Goal: Transaction & Acquisition: Purchase product/service

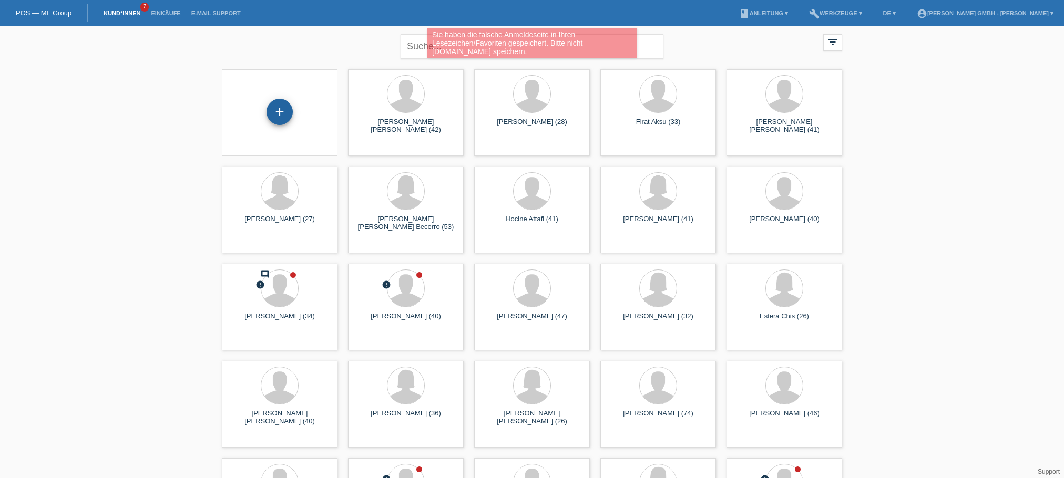
click at [282, 108] on div "+" at bounding box center [280, 112] width 26 height 26
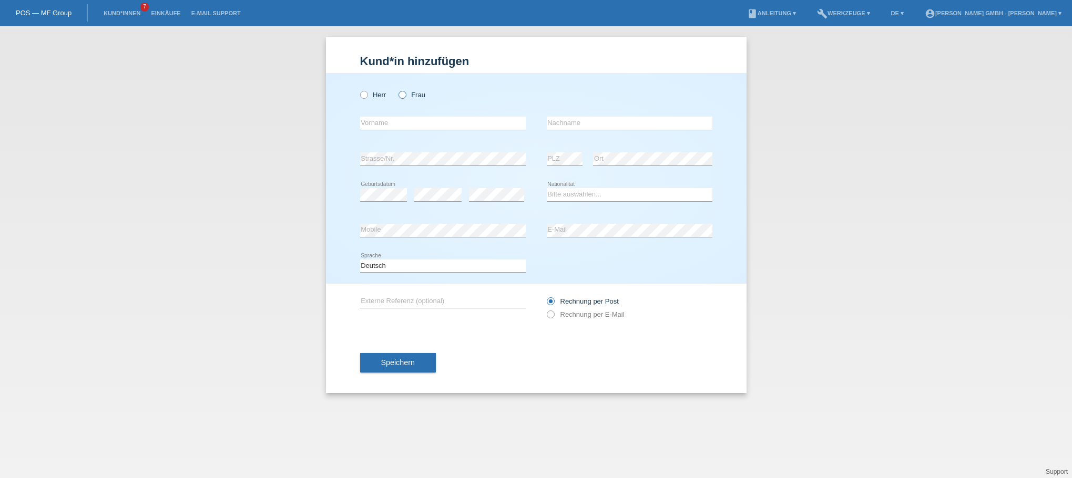
click at [407, 95] on label "Frau" at bounding box center [411, 95] width 27 height 8
click at [405, 95] on input "Frau" at bounding box center [401, 94] width 7 height 7
radio input "true"
drag, startPoint x: 256, startPoint y: 145, endPoint x: 224, endPoint y: 162, distance: 36.5
click at [255, 145] on div "Kund*in hinzufügen Kunde hinzufügen Kundin hinzufügen Herr Frau error Vorname e…" at bounding box center [536, 252] width 1072 height 452
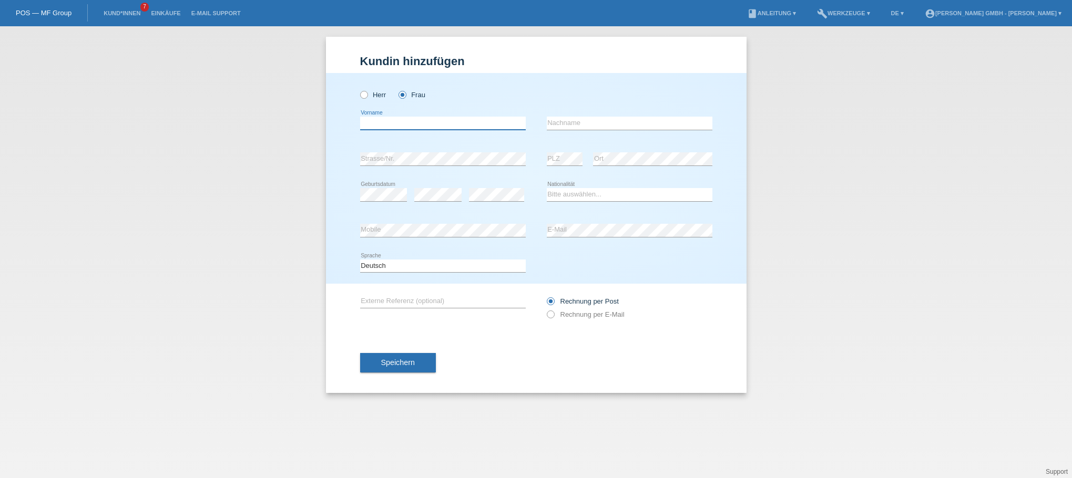
click at [380, 120] on input "text" at bounding box center [443, 123] width 166 height 13
paste input "Xenia"
type input "Xenia"
click at [562, 128] on input "text" at bounding box center [630, 123] width 166 height 13
paste input "Kecskesova"
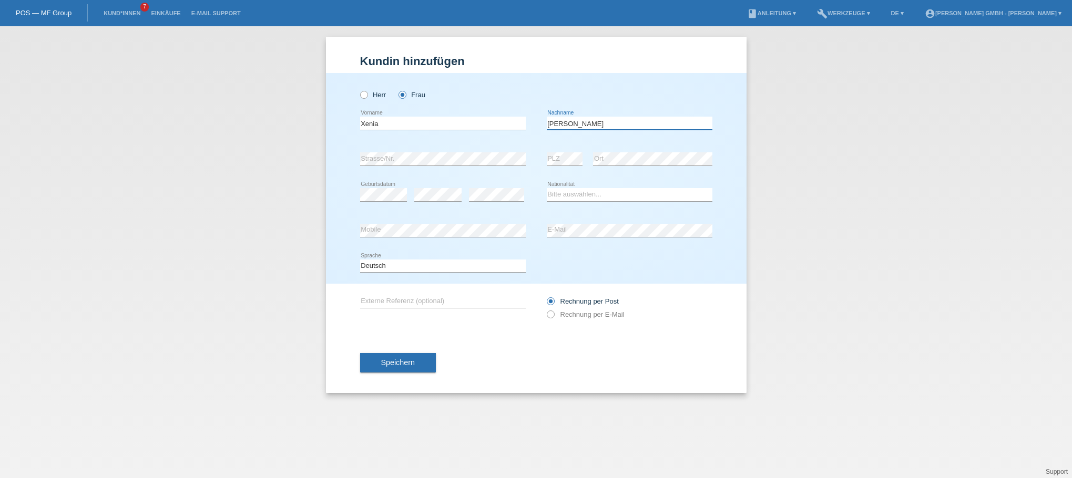
type input "Kecskesova"
click at [571, 316] on label "Rechnung per E-Mail" at bounding box center [586, 315] width 78 height 8
click at [562, 199] on select "Bitte auswählen... Schweiz Deutschland Liechtenstein Österreich ------------ Af…" at bounding box center [630, 194] width 166 height 13
select select "SK"
click at [547, 188] on select "Bitte auswählen... Schweiz Deutschland Liechtenstein Österreich ------------ Af…" at bounding box center [630, 194] width 166 height 13
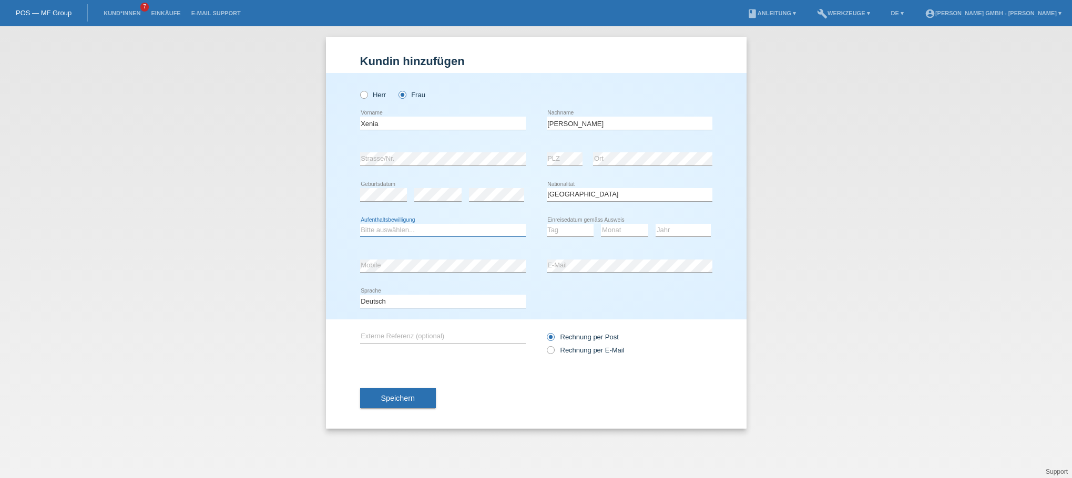
click at [381, 229] on select "Bitte auswählen... C B B - Flüchtlingsstatus Andere" at bounding box center [443, 230] width 166 height 13
select select "B"
click at [360, 224] on select "Bitte auswählen... C B B - Flüchtlingsstatus Andere" at bounding box center [443, 230] width 166 height 13
click at [567, 231] on select "Tag 01 02 03 04 05 06 07 08 09 10 11" at bounding box center [570, 230] width 47 height 13
select select "04"
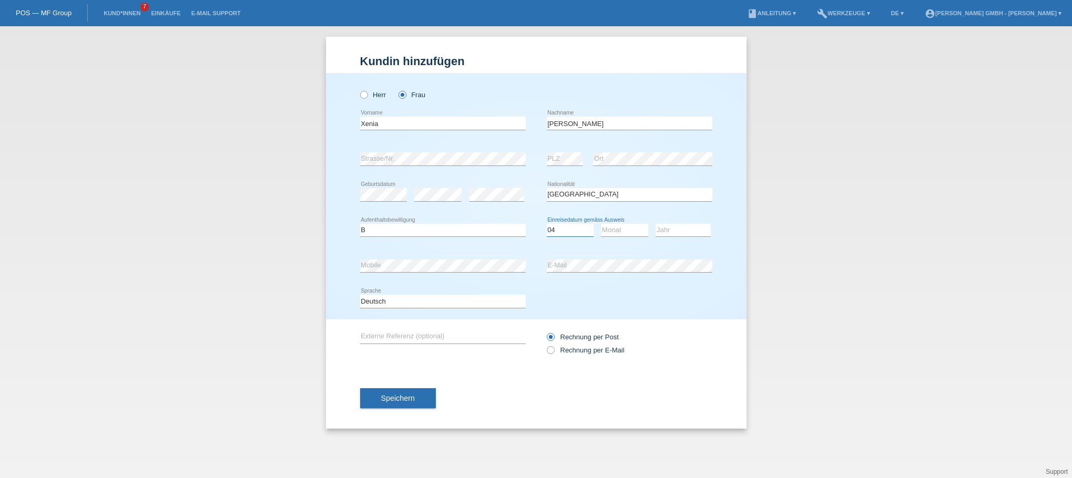
click at [547, 224] on select "Tag 01 02 03 04 05 06 07 08 09 10 11" at bounding box center [570, 230] width 47 height 13
click at [623, 232] on select "Monat 01 02 03 04 05 06 07 08 09 10 11" at bounding box center [624, 230] width 47 height 13
select select "07"
click at [601, 224] on select "Monat 01 02 03 04 05 06 07 08 09 10 11" at bounding box center [624, 230] width 47 height 13
click at [667, 231] on select "Jahr 2025 2024 2023 2022 2021 2020 2019 2018 2017 2016 2015 2014 2013 2012 2011…" at bounding box center [683, 230] width 55 height 13
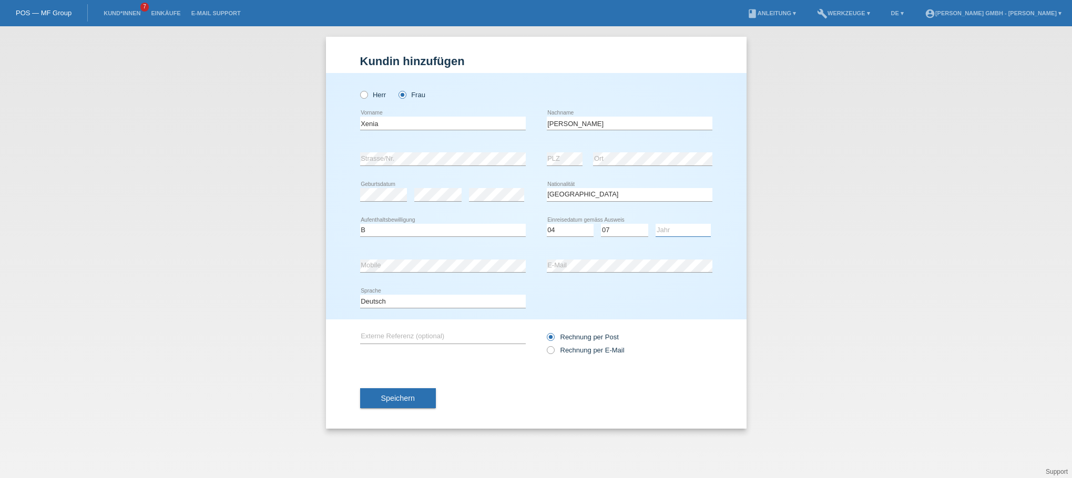
select select "2019"
click at [656, 224] on select "Jahr 2025 2024 2023 2022 2021 2020 2019 2018 2017 2016 2015 2014 2013 2012 2011…" at bounding box center [683, 230] width 55 height 13
click at [835, 208] on div "Kund*in hinzufügen Kunde hinzufügen Kundin hinzufügen Herr Frau Xenia error Vor…" at bounding box center [536, 252] width 1072 height 452
click at [355, 192] on div "Herr Frau Xenia error Vorname" at bounding box center [536, 196] width 421 height 247
click at [384, 331] on input "text" at bounding box center [443, 337] width 166 height 13
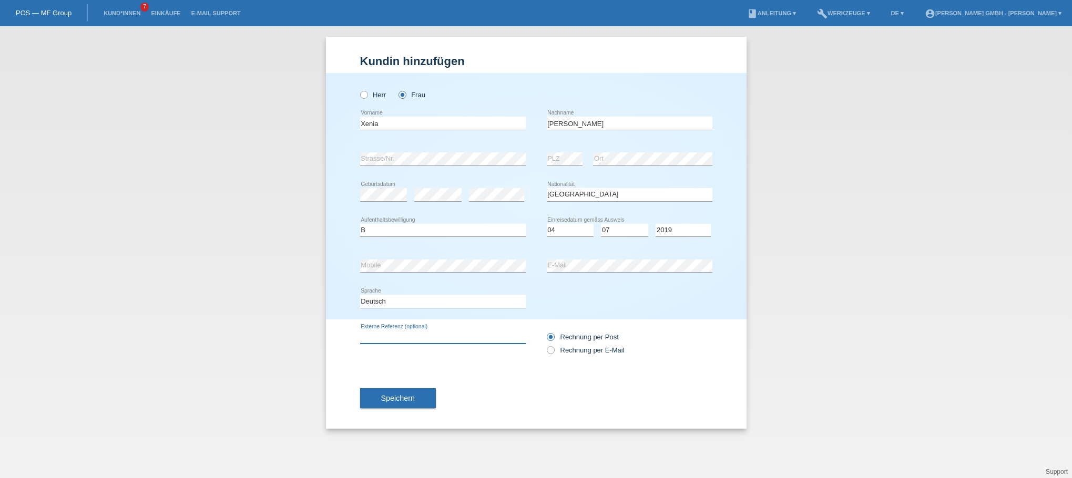
paste input "725010595XK"
type input "725010595XK"
click at [503, 396] on div "Speichern" at bounding box center [536, 398] width 352 height 61
click at [402, 396] on span "Speichern" at bounding box center [398, 398] width 34 height 8
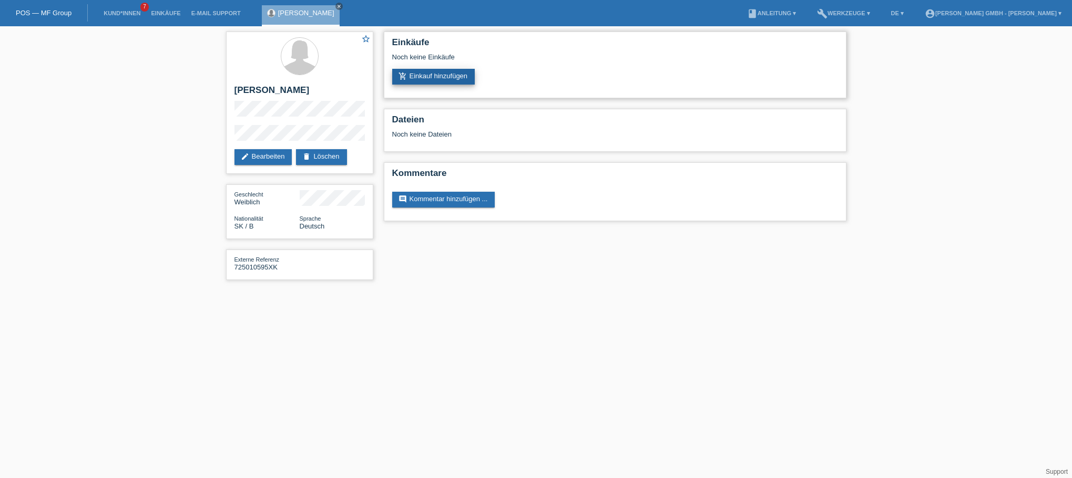
click at [455, 75] on link "add_shopping_cart Einkauf hinzufügen" at bounding box center [433, 77] width 83 height 16
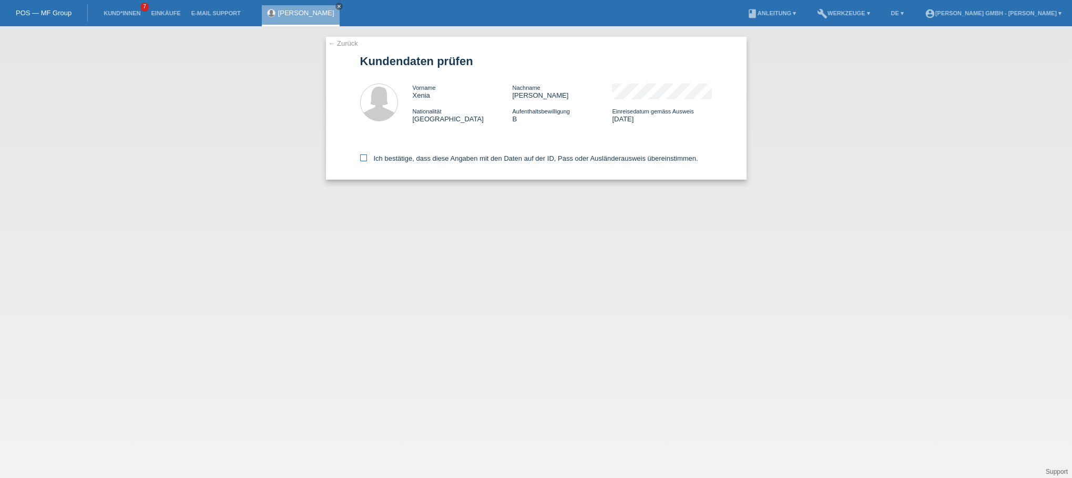
click at [367, 156] on label "Ich bestätige, dass diese Angaben mit den Daten auf der ID, Pass oder Ausländer…" at bounding box center [529, 159] width 338 height 8
click at [367, 156] on input "Ich bestätige, dass diese Angaben mit den Daten auf der ID, Pass oder Ausländer…" at bounding box center [363, 158] width 7 height 7
checkbox input "true"
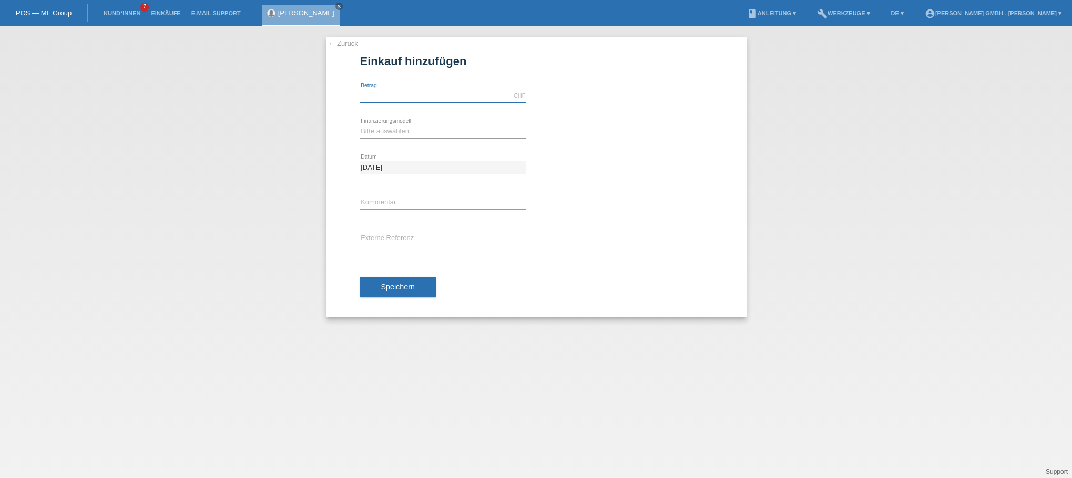
click at [378, 95] on input "text" at bounding box center [443, 95] width 166 height 13
type input "1699.00"
click at [587, 160] on div "21.08.2025 error Datum" at bounding box center [536, 168] width 352 height 36
click at [376, 131] on select "Bitte auswählen Kauf auf Rechnung mit Teilzahlungsoption Fixe Raten" at bounding box center [443, 131] width 166 height 13
select select "198"
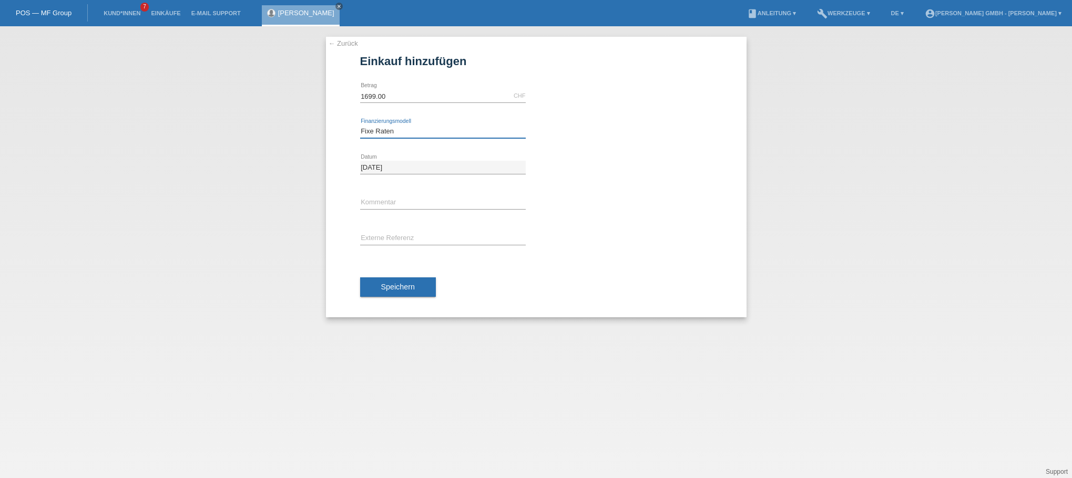
click at [360, 125] on select "Bitte auswählen Kauf auf Rechnung mit Teilzahlungsoption Fixe Raten" at bounding box center [443, 131] width 166 height 13
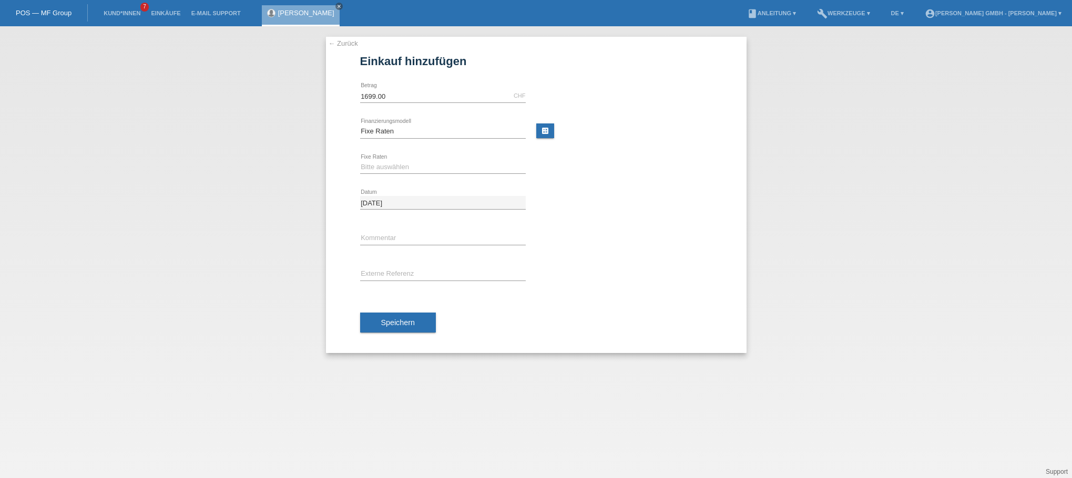
click at [384, 158] on div "Bitte auswählen 12 Raten 24 Raten error Fixe Raten" at bounding box center [443, 168] width 166 height 36
click at [378, 167] on select "Bitte auswählen 12 Raten 24 Raten" at bounding box center [443, 167] width 166 height 13
select select "532"
click at [360, 161] on select "Bitte auswählen 12 Raten 24 Raten" at bounding box center [443, 167] width 166 height 13
click at [390, 268] on input "text" at bounding box center [443, 274] width 166 height 13
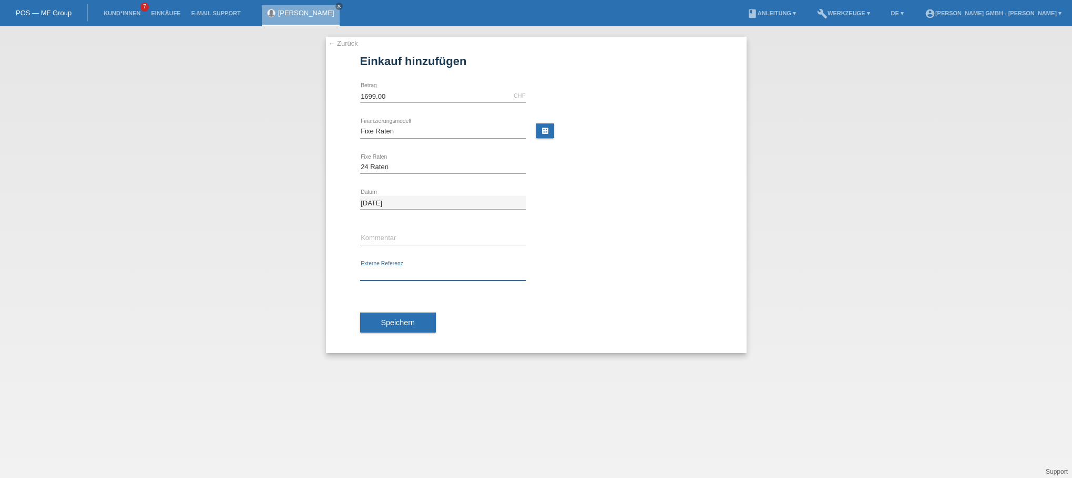
paste input "725010595XK"
type input "725010595XK"
click at [618, 266] on div "725010595XK error Externe Referenz" at bounding box center [536, 275] width 352 height 36
click at [407, 320] on span "Speichern" at bounding box center [398, 323] width 34 height 8
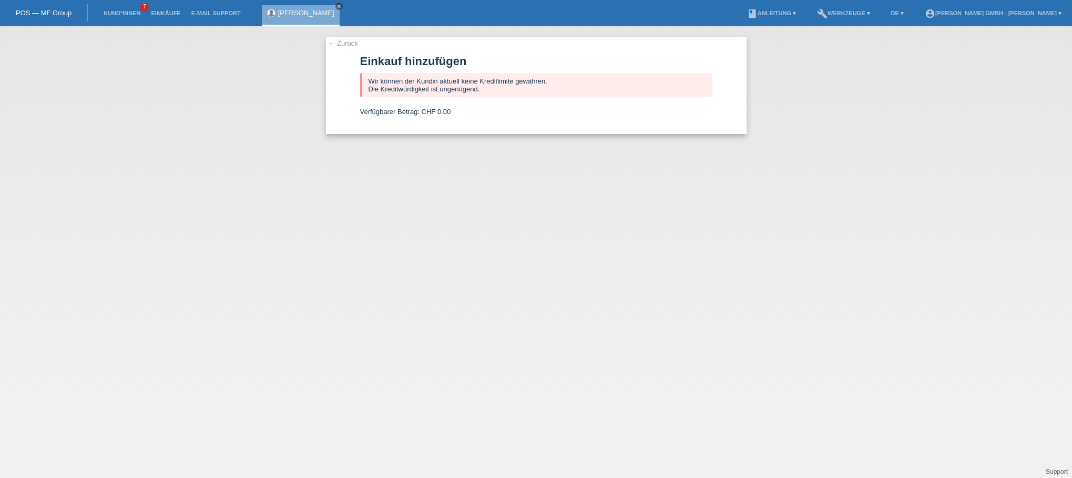
click at [336, 7] on icon "close" at bounding box center [338, 6] width 5 height 5
click at [348, 44] on link "← Zurück" at bounding box center [343, 43] width 29 height 8
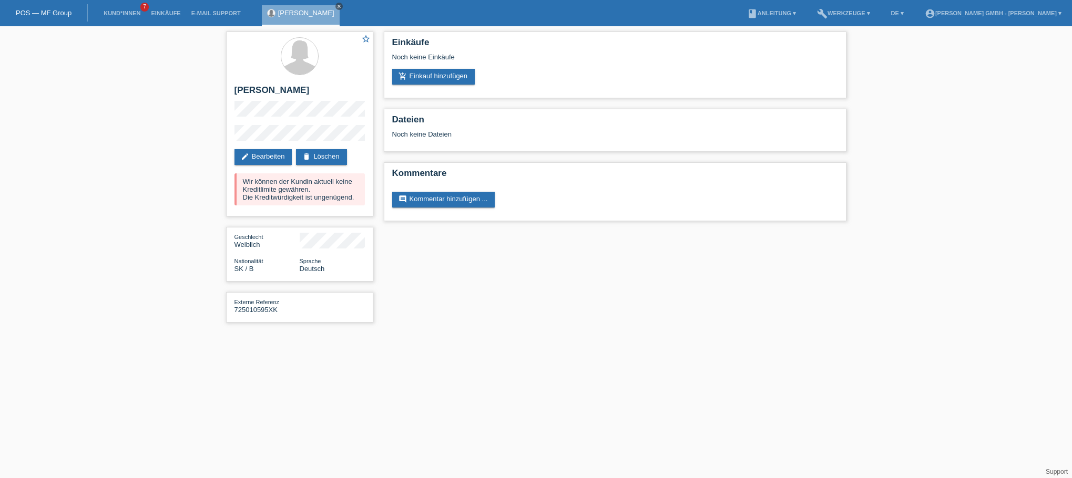
click at [339, 4] on icon "close" at bounding box center [338, 6] width 5 height 5
click at [121, 15] on link "Kund*innen" at bounding box center [121, 13] width 47 height 6
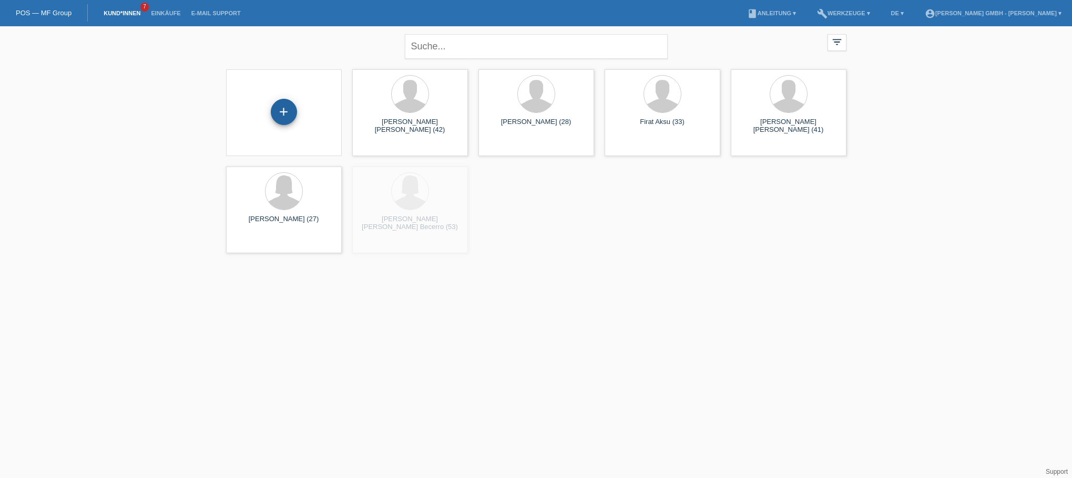
click at [289, 116] on div "+" at bounding box center [283, 112] width 25 height 18
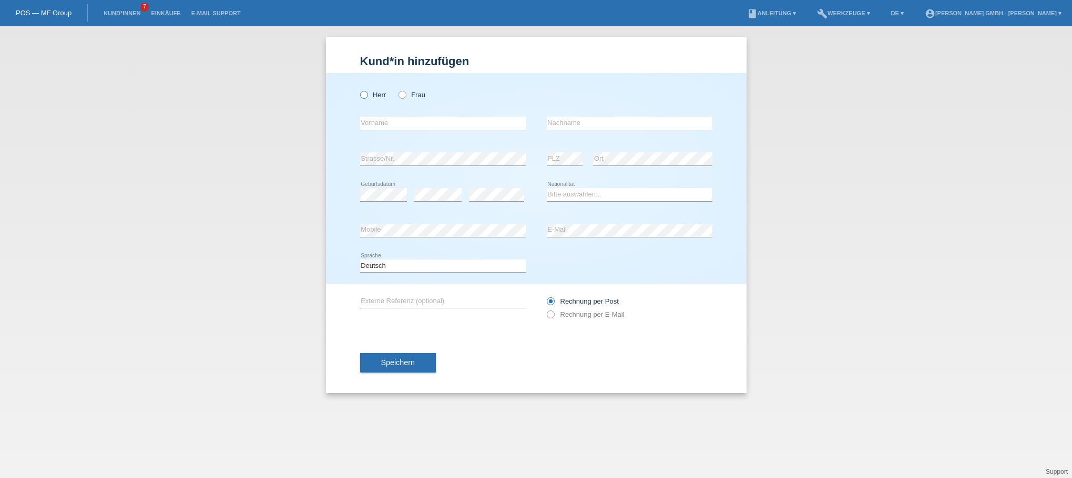
click at [358, 89] on icon at bounding box center [358, 89] width 0 height 0
click at [367, 96] on input "Herr" at bounding box center [363, 94] width 7 height 7
radio input "true"
click at [415, 93] on label "Frau" at bounding box center [411, 95] width 27 height 8
click at [405, 93] on input "Frau" at bounding box center [401, 94] width 7 height 7
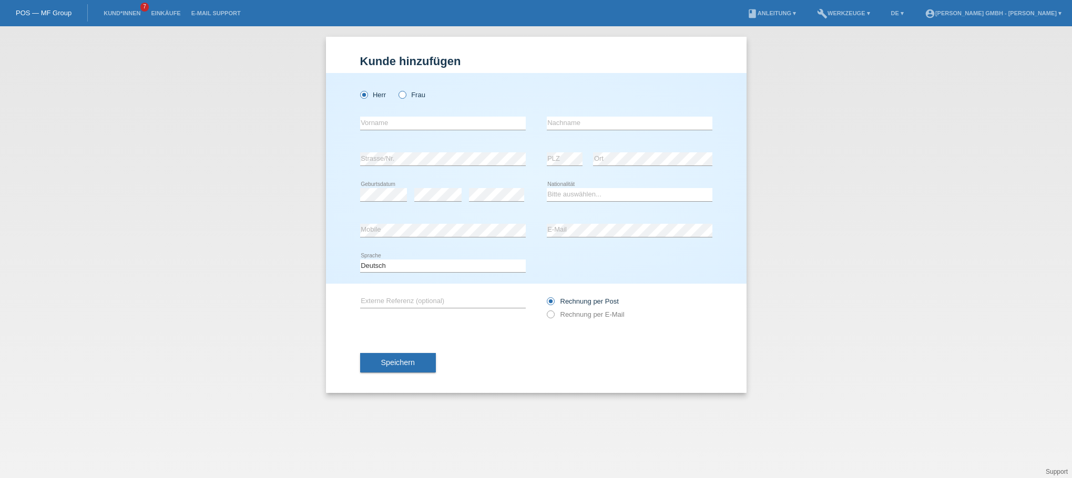
radio input "true"
click at [385, 119] on input "text" at bounding box center [443, 123] width 166 height 13
click at [378, 122] on input "text" at bounding box center [443, 123] width 166 height 13
paste input "Ana Rita"
type input "Ana Rita"
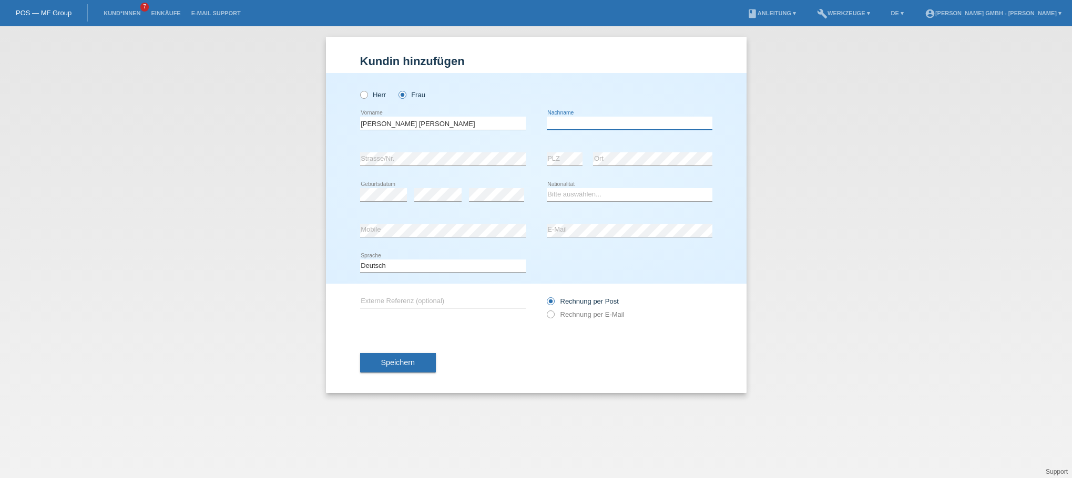
click at [572, 123] on input "text" at bounding box center [630, 123] width 166 height 13
paste input "Rodrigues Mendes"
type input "Rodrigues Mendes"
click at [549, 222] on div "error E-Mail" at bounding box center [630, 231] width 166 height 36
click at [568, 315] on label "Rechnung per E-Mail" at bounding box center [586, 315] width 78 height 8
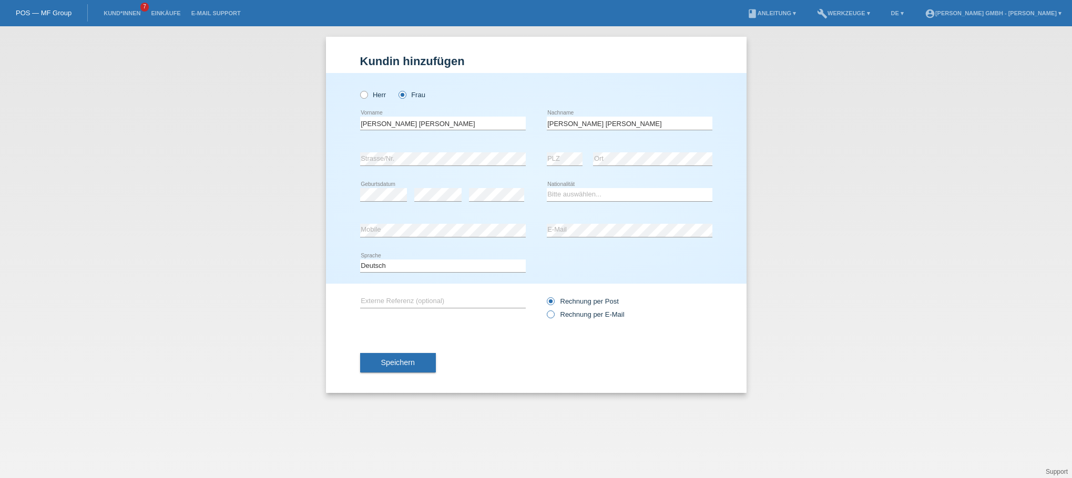
click at [554, 315] on input "Rechnung per E-Mail" at bounding box center [550, 317] width 7 height 13
radio input "true"
click at [866, 211] on div "Kund*in hinzufügen Kunde hinzufügen Kundin hinzufügen Herr Frau Ana Rita error …" at bounding box center [536, 252] width 1072 height 452
click at [578, 199] on select "Bitte auswählen... Schweiz Deutschland Liechtenstein Österreich ------------ Af…" at bounding box center [630, 194] width 166 height 13
select select "CH"
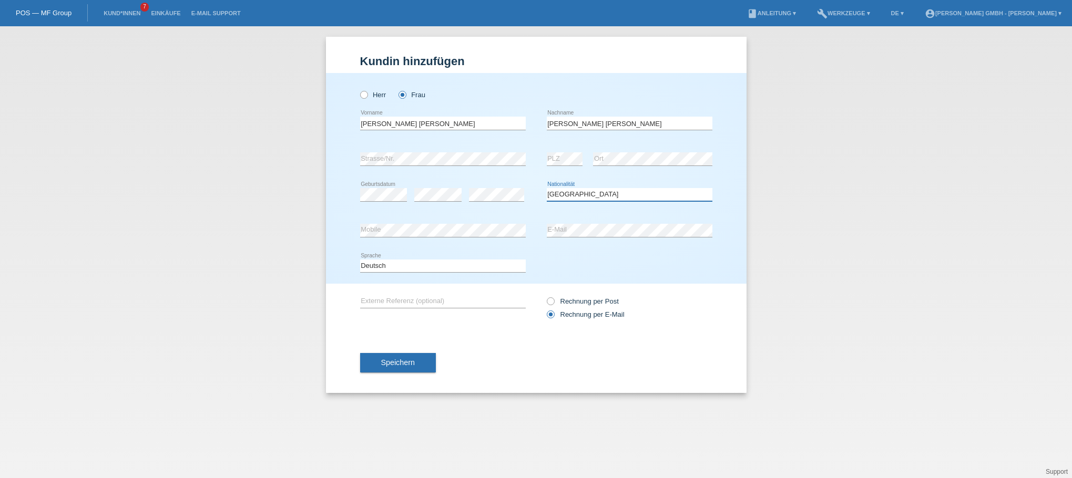
click at [547, 188] on select "Bitte auswählen... Schweiz Deutschland Liechtenstein Österreich ------------ Af…" at bounding box center [630, 194] width 166 height 13
click at [387, 294] on div "error Externe Referenz (optional)" at bounding box center [443, 302] width 166 height 36
click at [387, 295] on div "error Externe Referenz (optional)" at bounding box center [443, 302] width 166 height 36
click at [386, 298] on input "text" at bounding box center [443, 301] width 166 height 13
paste input "725010596RMAR"
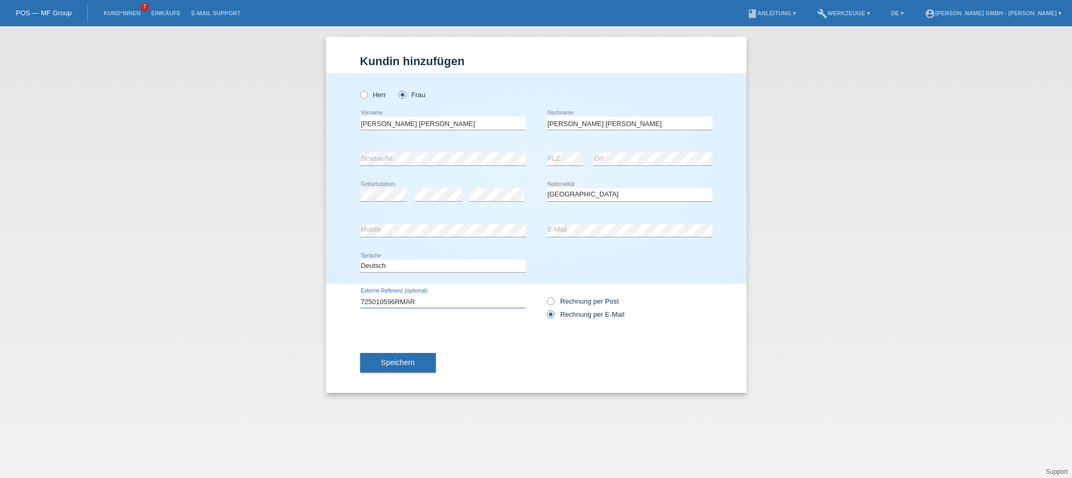
type input "725010596RMAR"
click at [490, 336] on div "Speichern" at bounding box center [536, 363] width 352 height 61
click at [410, 363] on span "Speichern" at bounding box center [398, 363] width 34 height 8
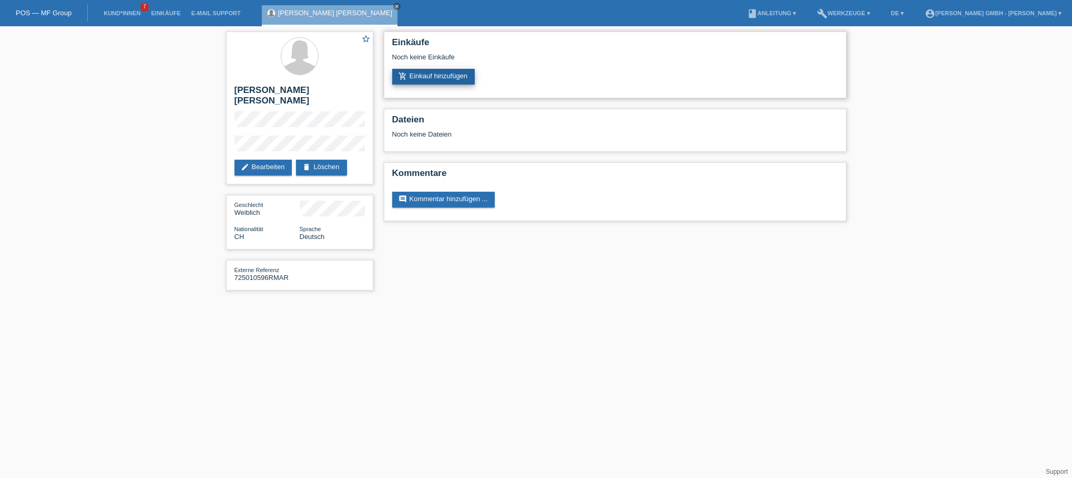
click at [445, 77] on link "add_shopping_cart Einkauf hinzufügen" at bounding box center [433, 77] width 83 height 16
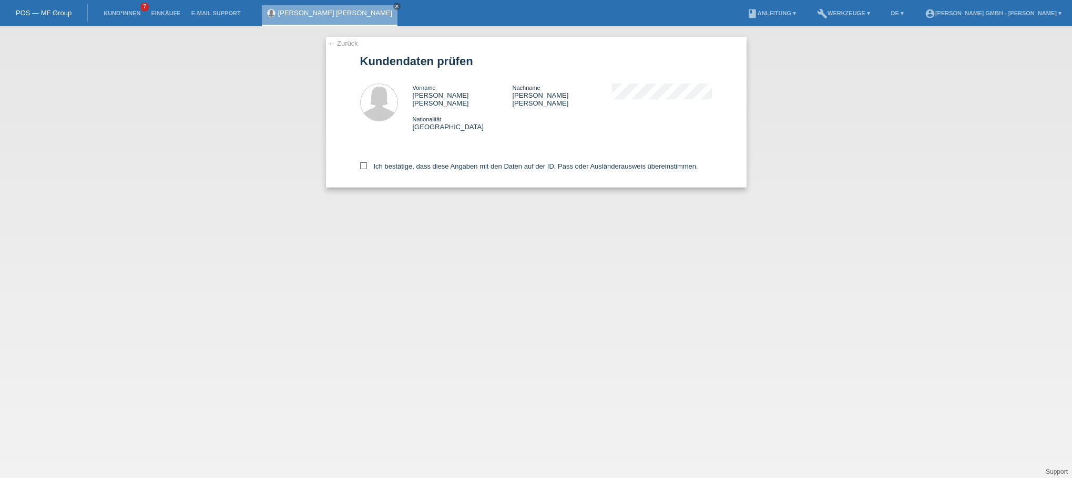
click at [378, 162] on label "Ich bestätige, dass diese Angaben mit den Daten auf der ID, Pass oder Ausländer…" at bounding box center [529, 166] width 338 height 8
click at [367, 162] on input "Ich bestätige, dass diese Angaben mit den Daten auf der ID, Pass oder Ausländer…" at bounding box center [363, 165] width 7 height 7
checkbox input "true"
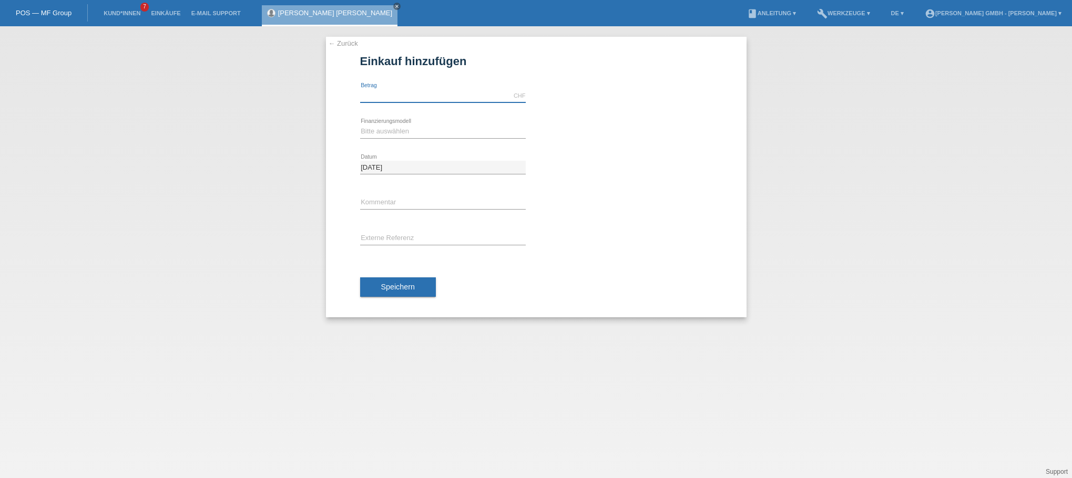
click at [375, 93] on input "text" at bounding box center [443, 95] width 166 height 13
type input "649.00"
click at [546, 135] on div "Bitte auswählen Kauf auf Rechnung mit Teilzahlungsoption Fixe Raten error Finan…" at bounding box center [536, 132] width 352 height 36
click at [382, 128] on select "Bitte auswählen Kauf auf Rechnung mit Teilzahlungsoption Fixe Raten" at bounding box center [443, 131] width 166 height 13
select select "198"
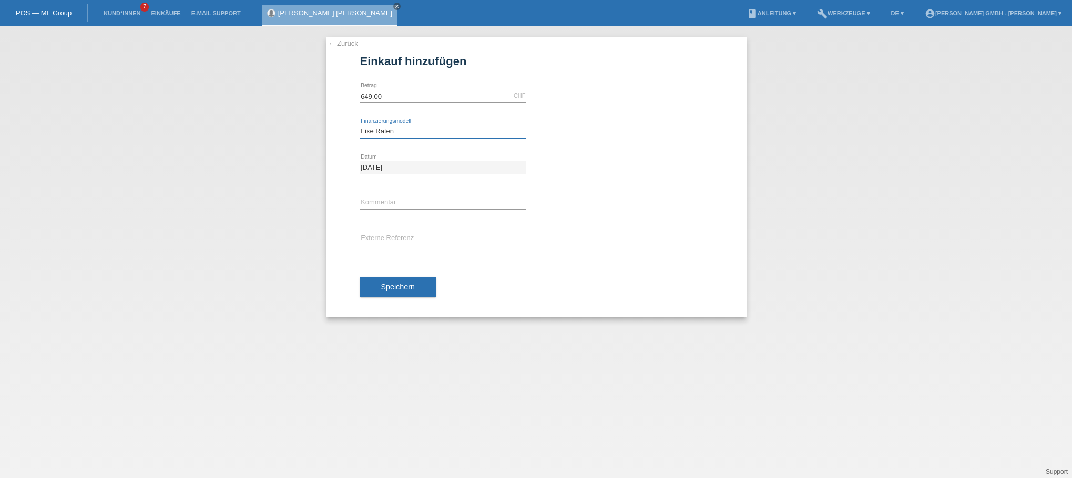
click at [360, 125] on select "Bitte auswählen Kauf auf Rechnung mit Teilzahlungsoption Fixe Raten" at bounding box center [443, 131] width 166 height 13
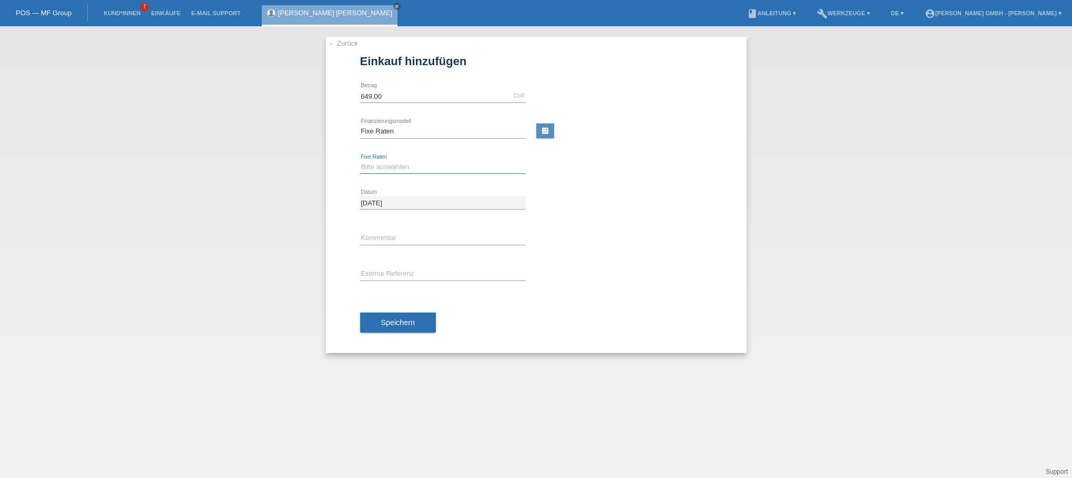
click at [388, 162] on select "Bitte auswählen 12 Raten 24 Raten" at bounding box center [443, 167] width 166 height 13
select select "531"
click at [360, 161] on select "Bitte auswählen 12 Raten 24 Raten" at bounding box center [443, 167] width 166 height 13
click at [597, 210] on div "21.08.2025 error Datum" at bounding box center [536, 203] width 352 height 36
click at [385, 275] on input "text" at bounding box center [443, 274] width 166 height 13
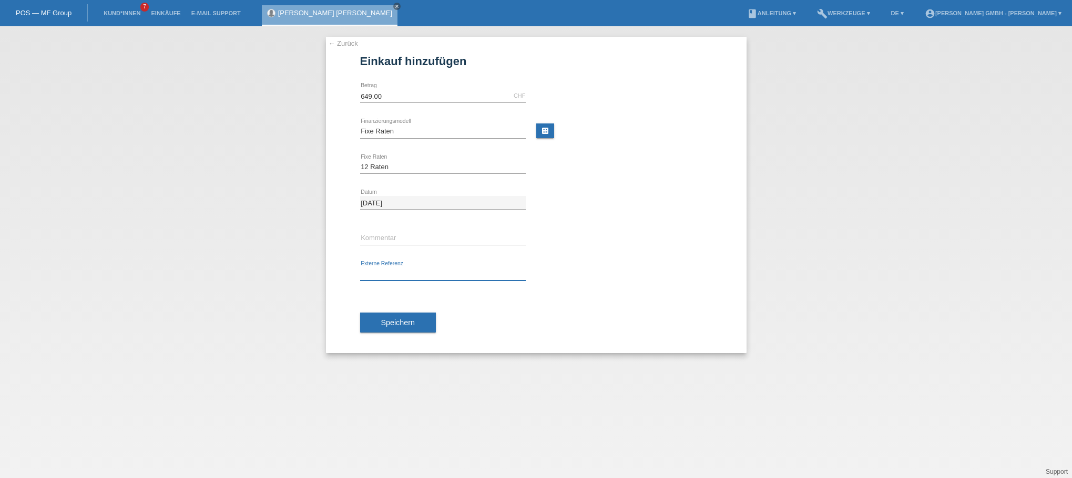
click at [385, 274] on input "text" at bounding box center [443, 274] width 166 height 13
paste input "725010596RMAR"
type input "725010596RMAR"
click at [512, 319] on div "Speichern" at bounding box center [536, 322] width 352 height 61
click at [414, 321] on span "Speichern" at bounding box center [398, 323] width 34 height 8
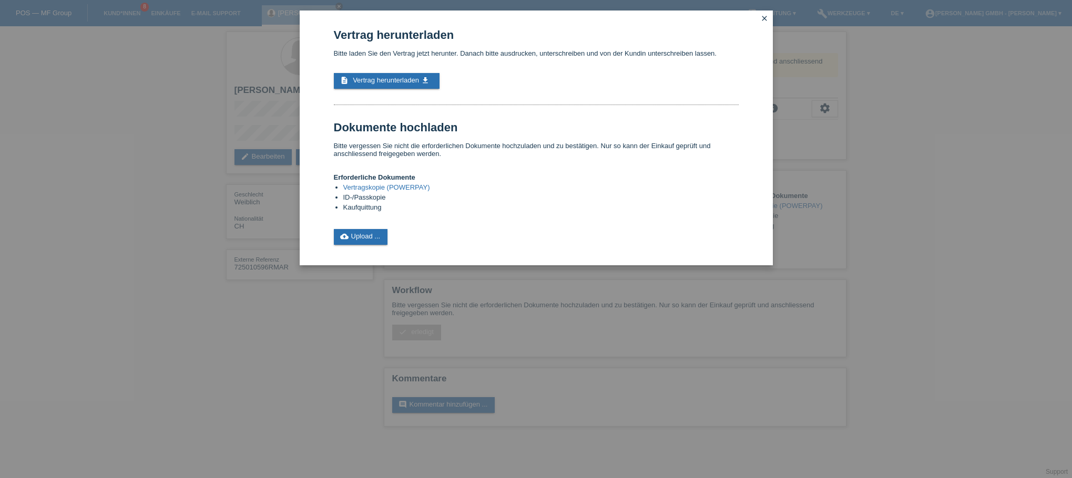
drag, startPoint x: 766, startPoint y: 17, endPoint x: 762, endPoint y: 25, distance: 8.9
click at [766, 17] on icon "close" at bounding box center [764, 18] width 8 height 8
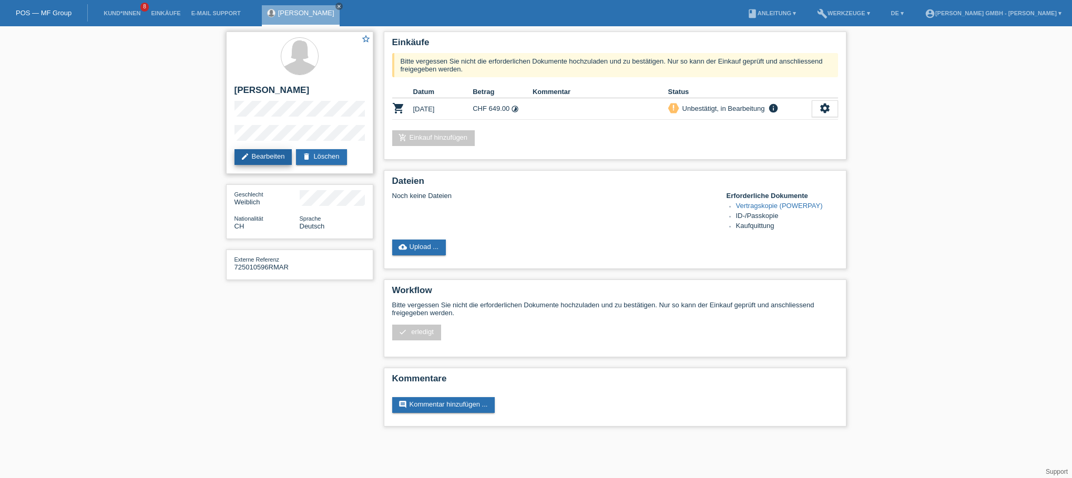
click at [279, 150] on link "edit Bearbeiten" at bounding box center [263, 157] width 58 height 16
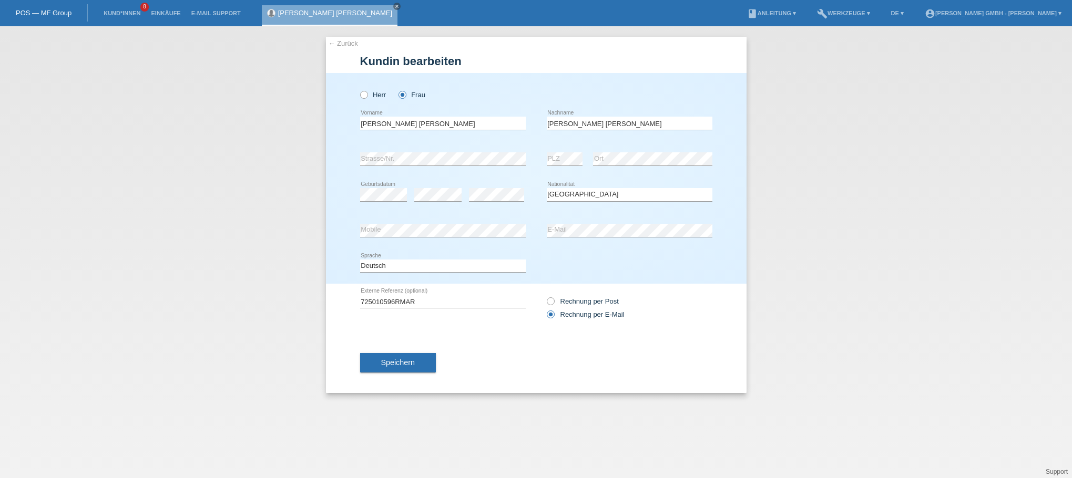
select select "CH"
click at [388, 271] on select "Deutsch Français Italiano English" at bounding box center [443, 266] width 166 height 13
select select "fr"
click at [360, 260] on select "Deutsch Français Italiano English" at bounding box center [443, 266] width 166 height 13
click at [409, 362] on span "Speichern" at bounding box center [398, 363] width 34 height 8
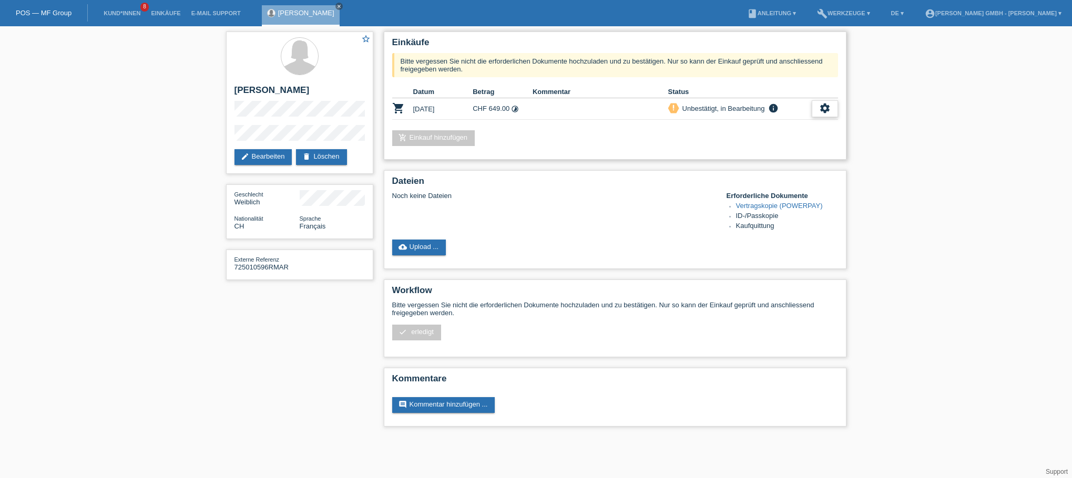
click at [828, 109] on icon "settings" at bounding box center [825, 109] width 12 height 12
click at [749, 157] on span "Vertrag herunterladen" at bounding box center [752, 156] width 69 height 13
click at [419, 245] on link "cloud_upload Upload ..." at bounding box center [419, 248] width 54 height 16
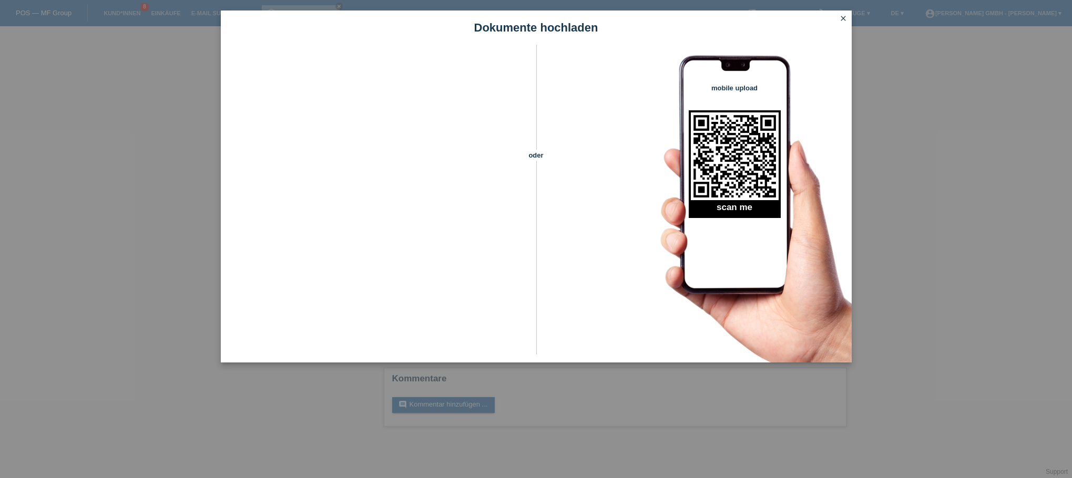
click at [840, 17] on icon "close" at bounding box center [843, 18] width 8 height 8
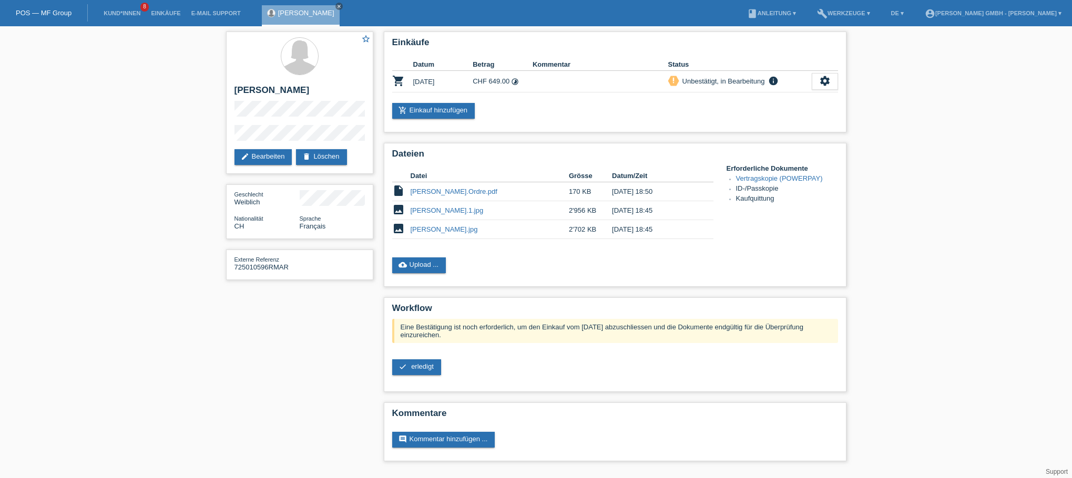
click at [964, 132] on div "star_border Ana Rita Rodrigues Mendes edit Bearbeiten delete Löschen Geschlecht…" at bounding box center [536, 249] width 1072 height 446
click at [342, 7] on icon "close" at bounding box center [338, 6] width 5 height 5
click at [148, 171] on div "star_border Ana Rita Rodrigues Mendes edit Bearbeiten delete Löschen Geschlecht…" at bounding box center [536, 249] width 1072 height 446
click at [126, 15] on link "Kund*innen" at bounding box center [121, 13] width 47 height 6
